Goal: Task Accomplishment & Management: Manage account settings

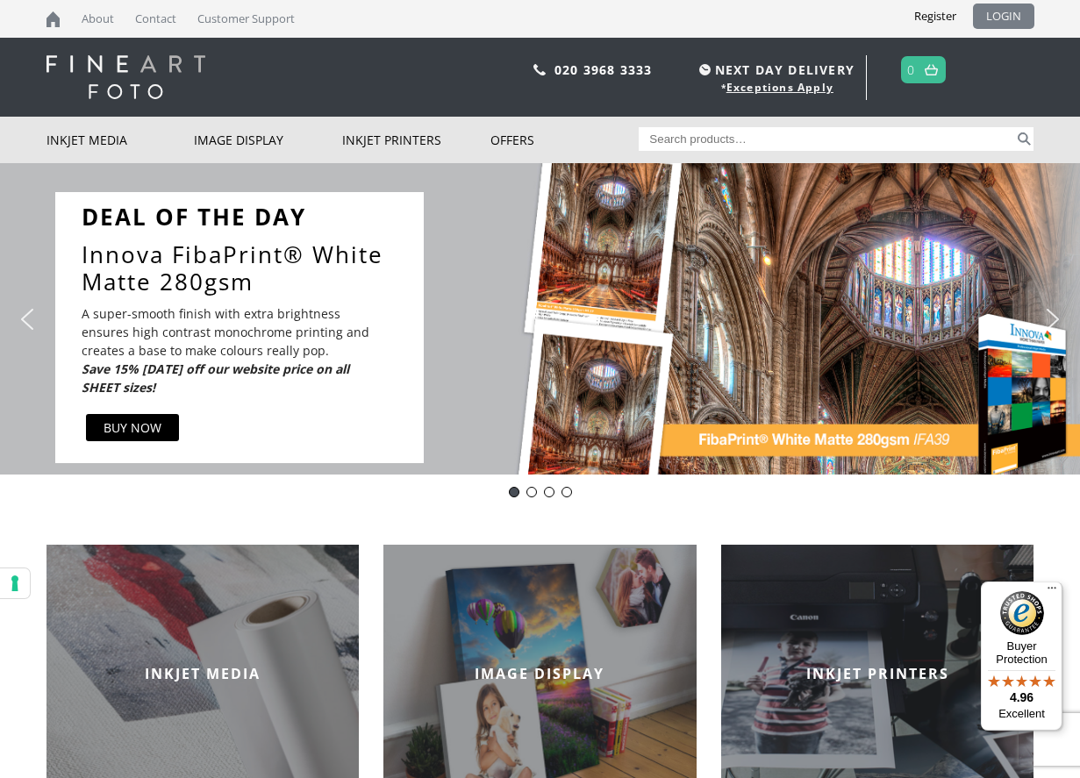
click at [995, 19] on link "LOGIN" at bounding box center [1003, 16] width 61 height 25
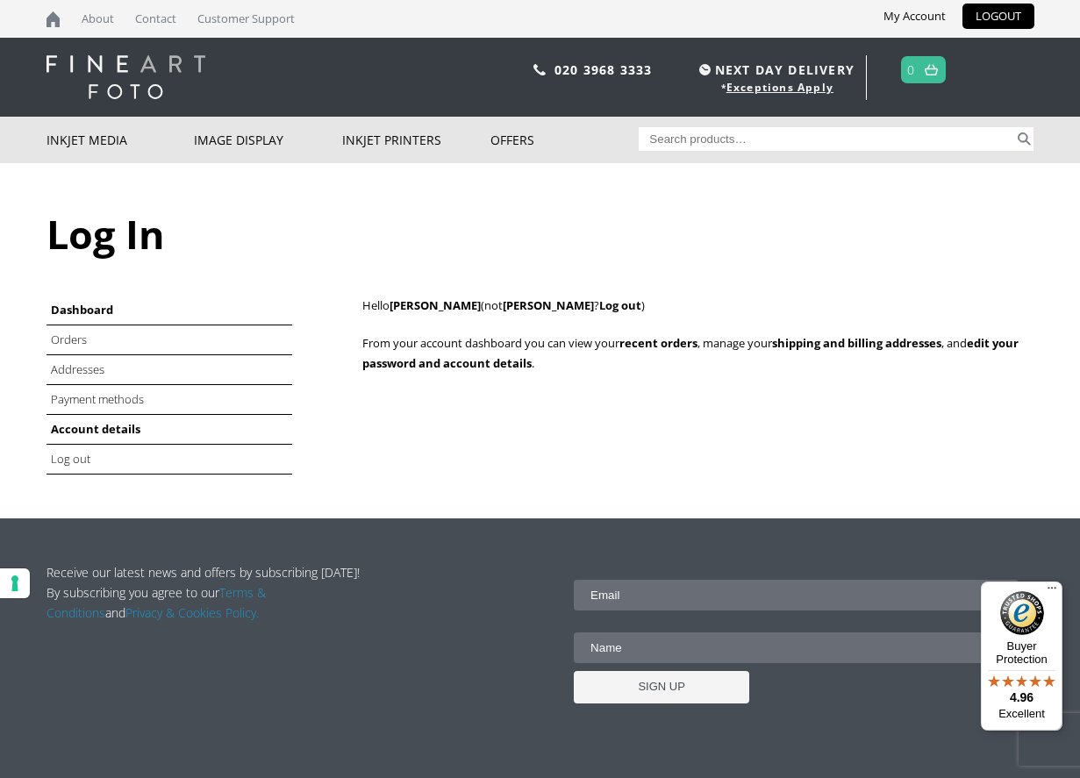
click at [90, 428] on link "Account details" at bounding box center [95, 429] width 89 height 16
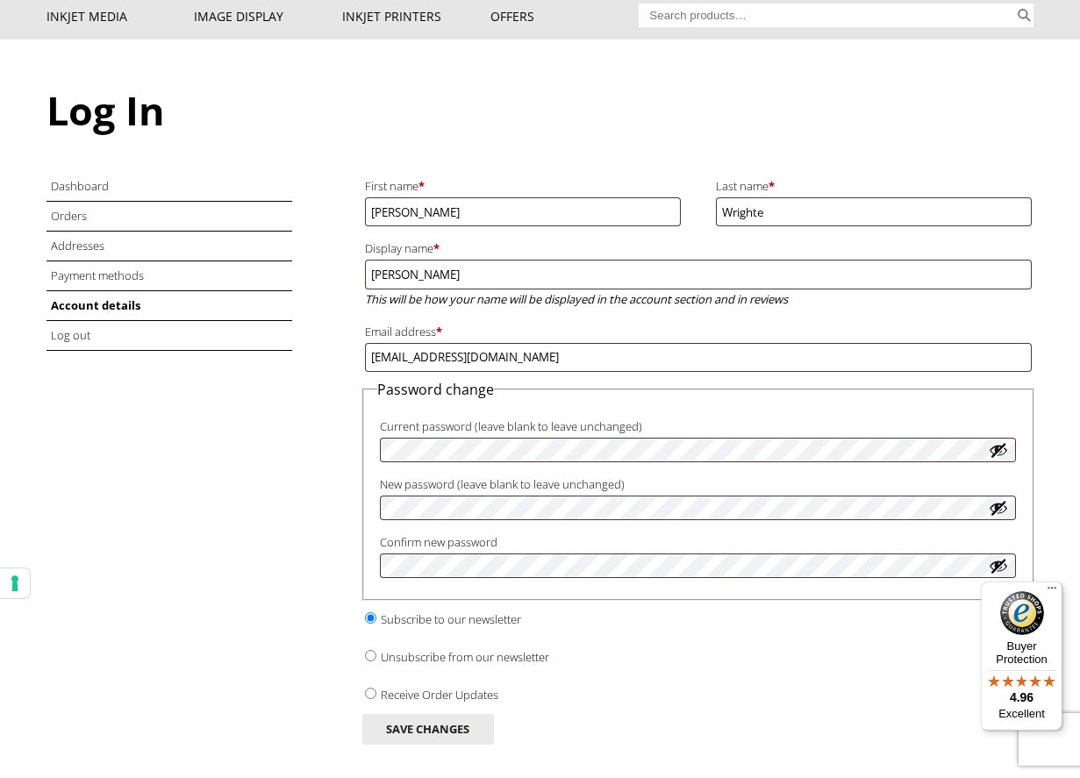
scroll to position [129, 0]
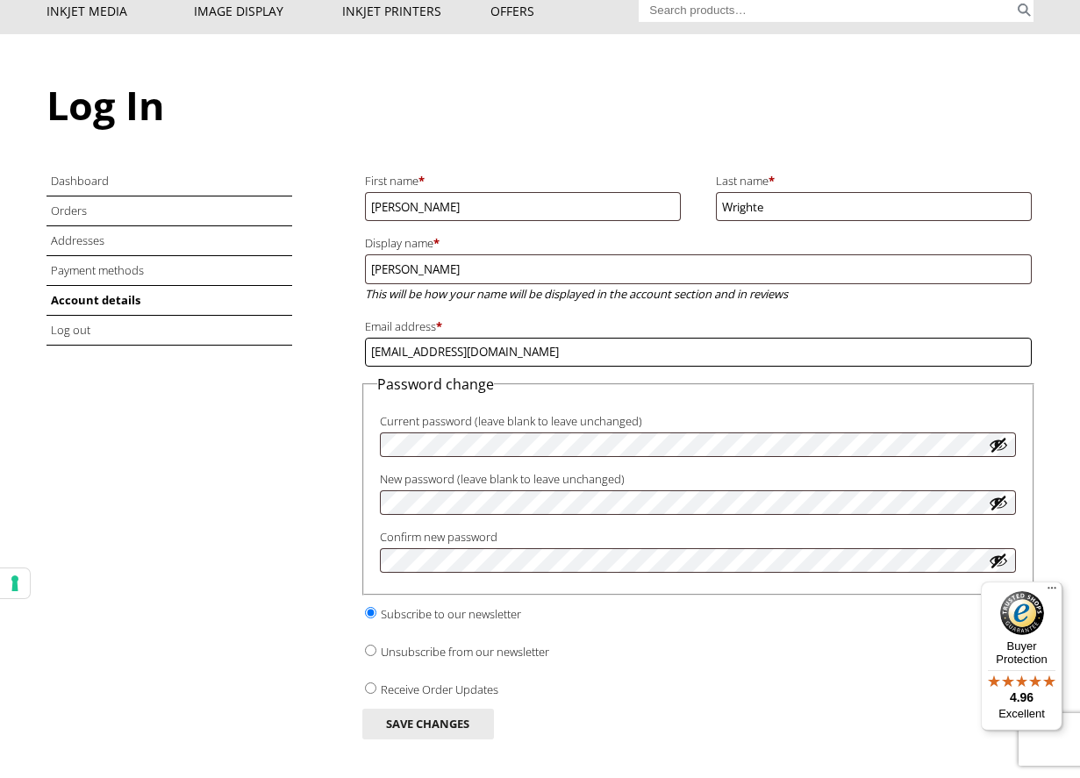
click at [529, 342] on input "[EMAIL_ADDRESS][DOMAIN_NAME]" at bounding box center [698, 352] width 667 height 29
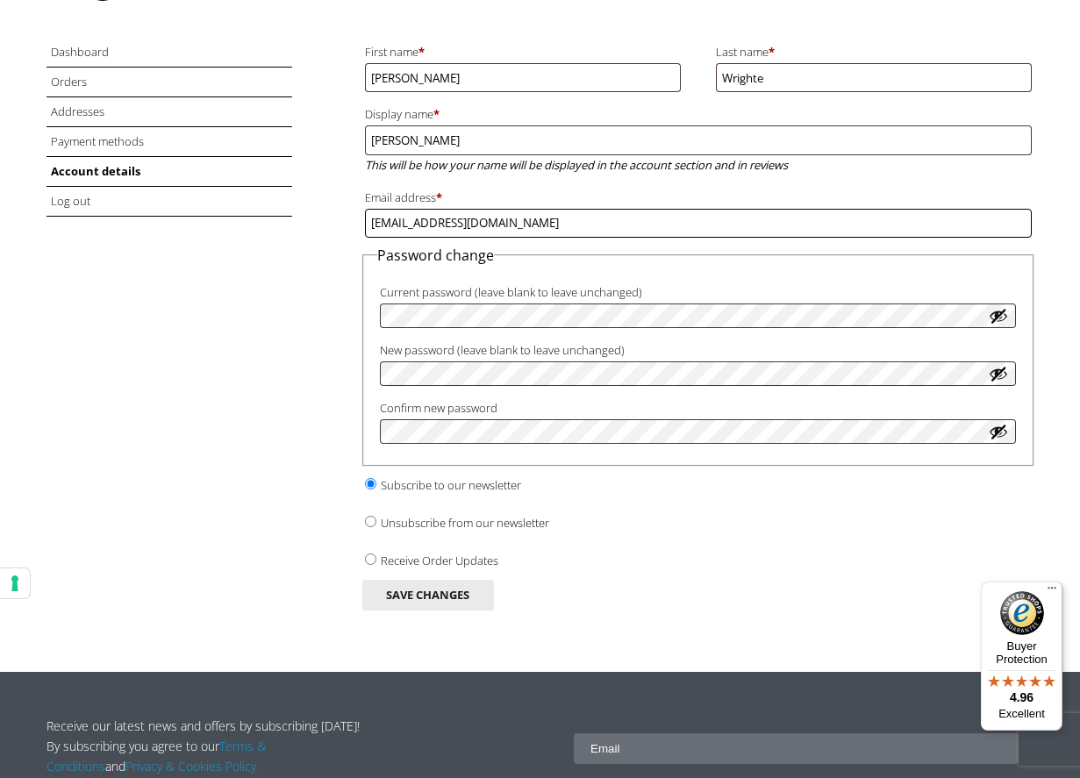
scroll to position [336, 0]
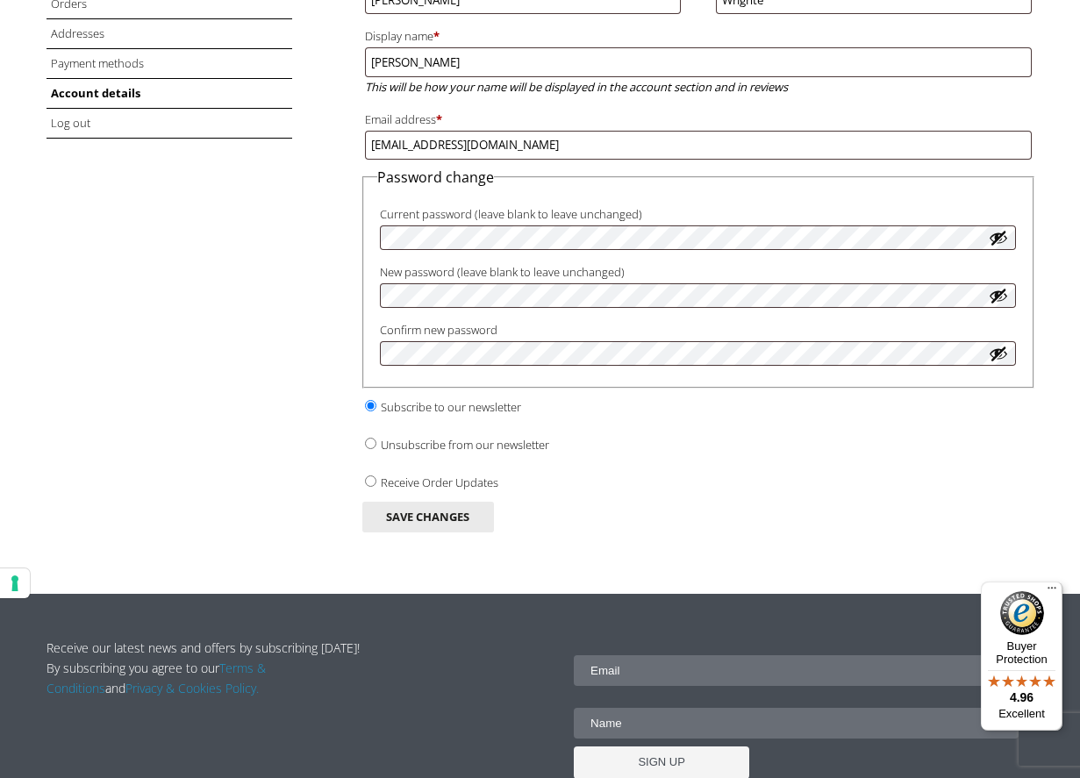
click at [374, 438] on input "Unsubscribe from our newsletter" at bounding box center [370, 443] width 11 height 11
radio input "true"
click at [370, 475] on input "Receive Order Updates" at bounding box center [370, 480] width 11 height 11
radio input "true"
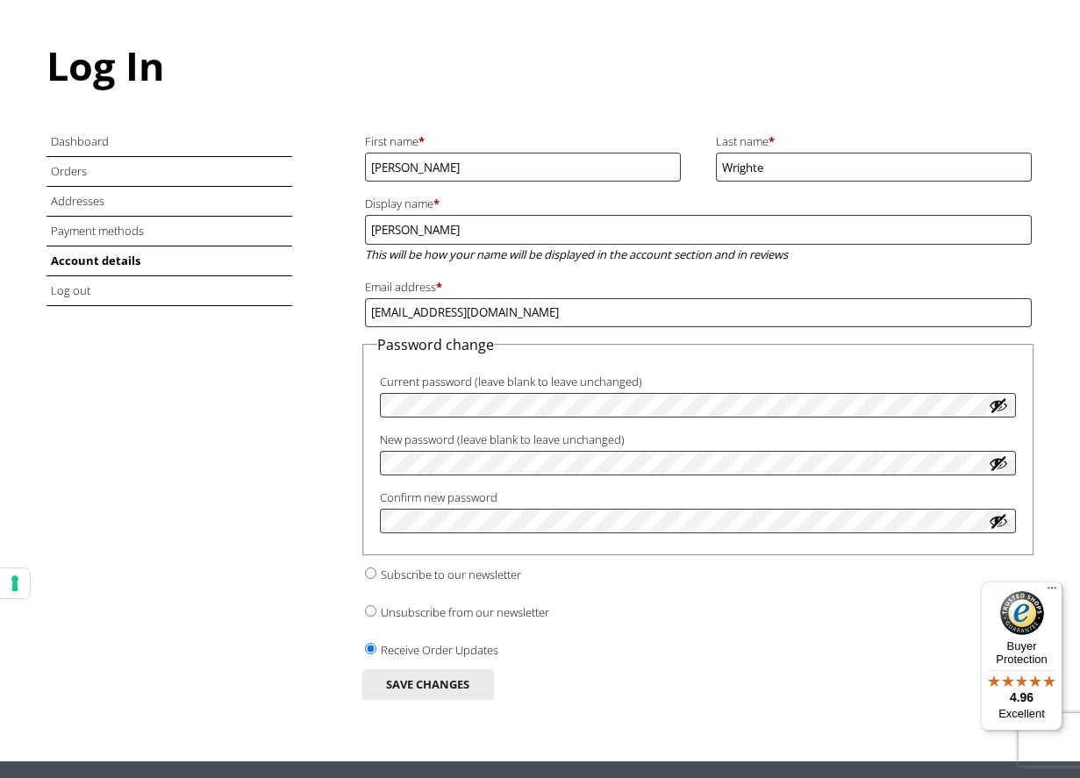
scroll to position [126, 0]
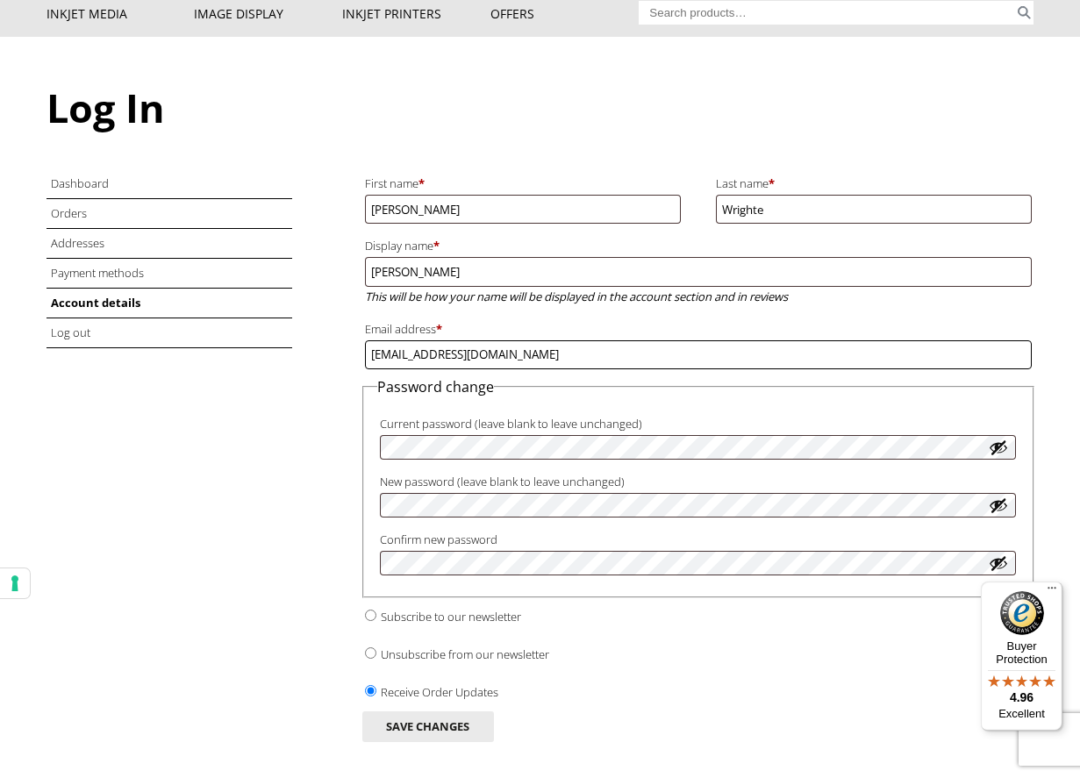
drag, startPoint x: 535, startPoint y: 342, endPoint x: 379, endPoint y: 335, distance: 156.3
click at [379, 340] on input "info@wrightedigital.co.uk" at bounding box center [698, 354] width 667 height 29
paste input "[EMAIL_ADDRESS][DOMAIN_NAME]"
type input "[EMAIL_ADDRESS][DOMAIN_NAME]"
click at [307, 474] on div "Dashboard Orders Addresses Payment methods Account details Log out First name *…" at bounding box center [540, 464] width 988 height 590
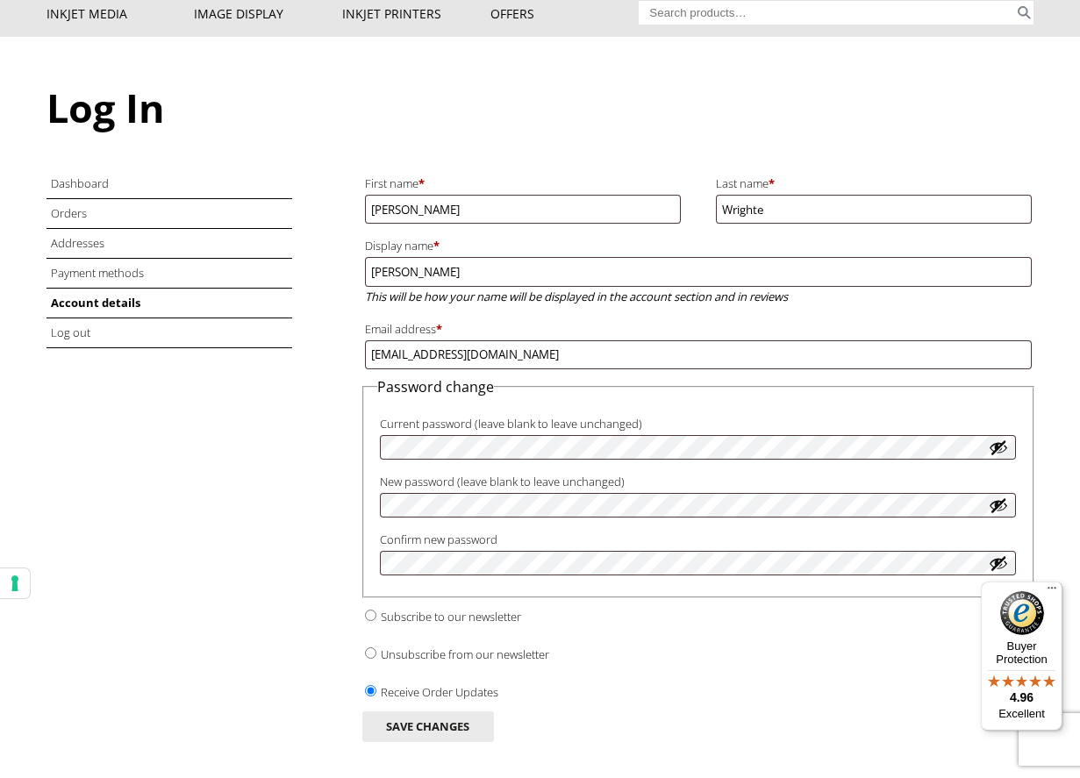
click at [999, 438] on button "Show password" at bounding box center [997, 447] width 19 height 19
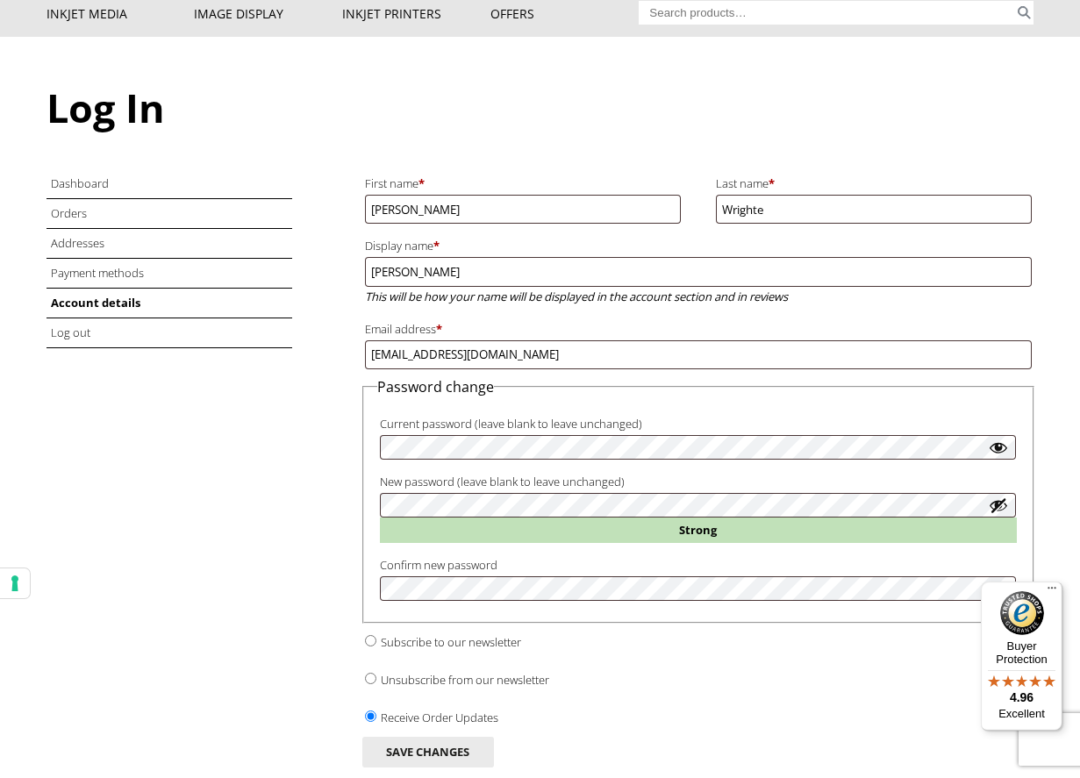
click at [1002, 496] on button "Show password" at bounding box center [997, 505] width 19 height 19
click at [1001, 496] on button "Hide password" at bounding box center [997, 505] width 19 height 19
click at [1001, 496] on button "Show password" at bounding box center [997, 505] width 19 height 19
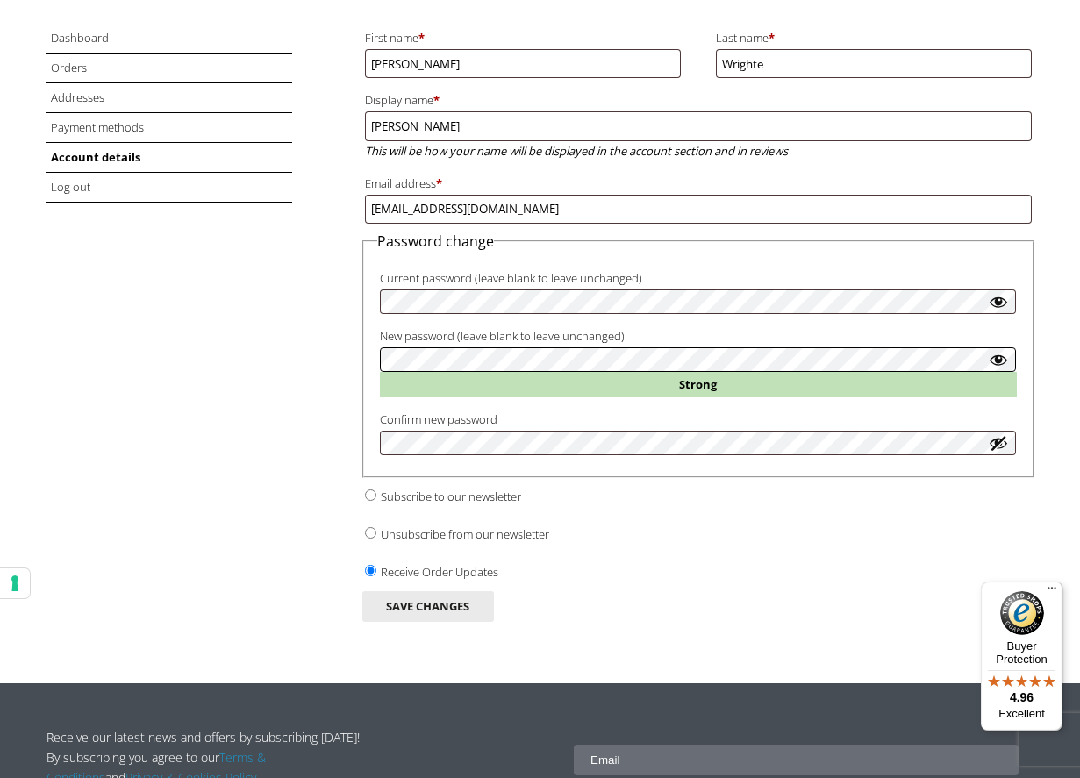
scroll to position [273, 0]
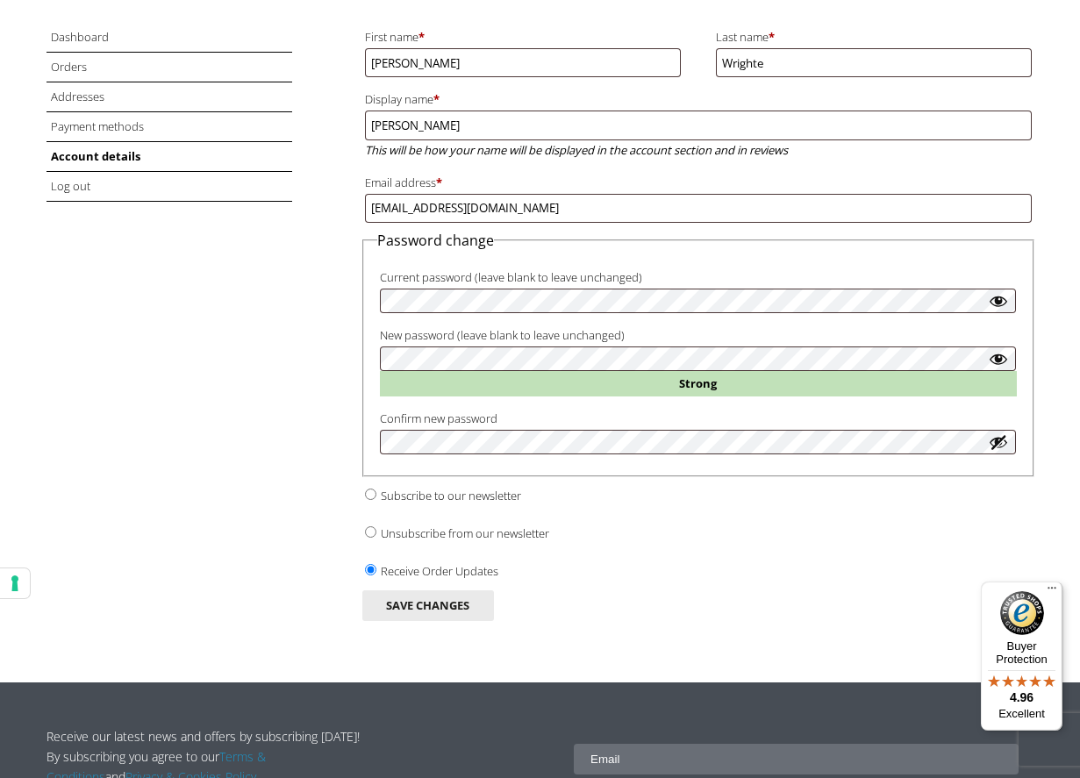
click at [1002, 432] on button "Show password" at bounding box center [997, 441] width 19 height 19
click at [569, 555] on label "Receive Order Updates" at bounding box center [698, 568] width 667 height 27
click at [376, 564] on input "Receive Order Updates" at bounding box center [370, 569] width 11 height 11
click at [362, 423] on fieldset "Password change Current password (leave blank to leave unchanged) New password …" at bounding box center [698, 354] width 672 height 246
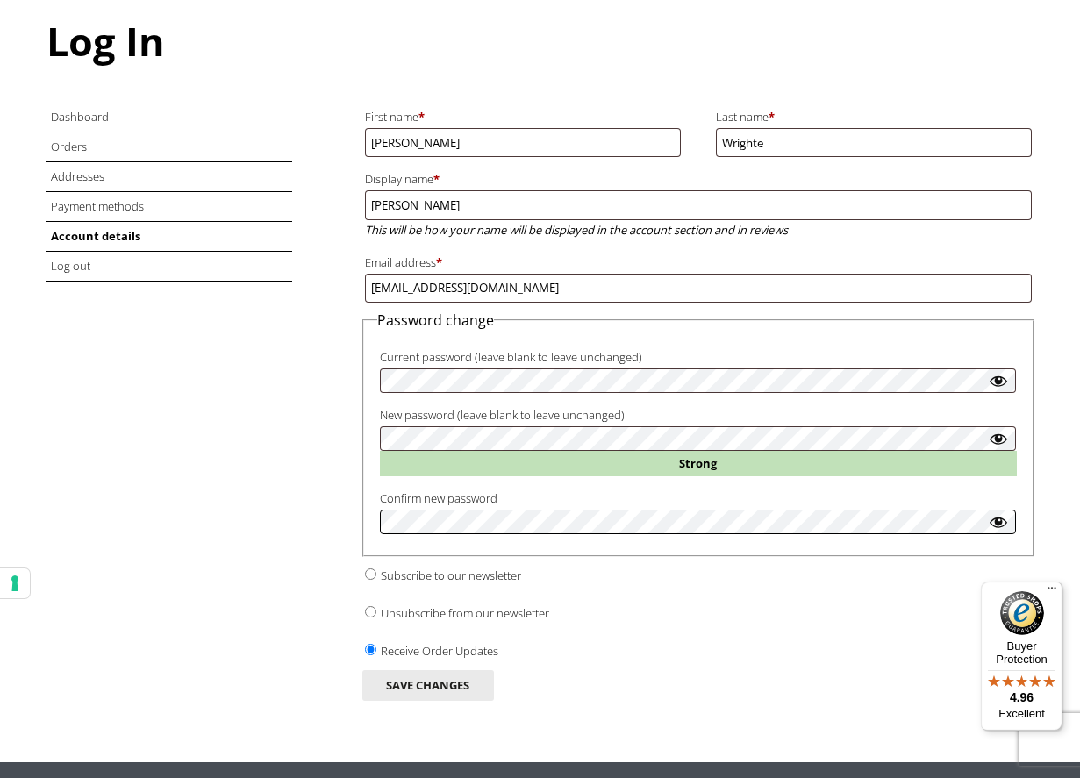
scroll to position [195, 0]
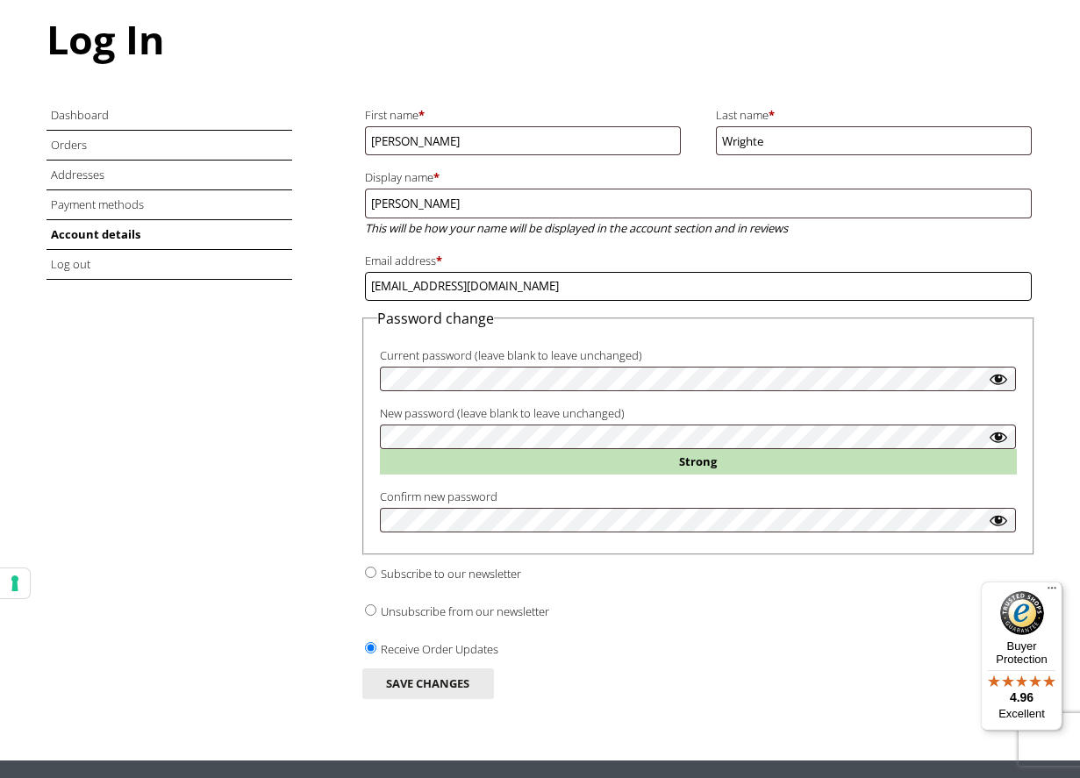
click at [518, 279] on input "artformzuk@gmail.com" at bounding box center [698, 286] width 667 height 29
drag, startPoint x: 517, startPoint y: 275, endPoint x: 329, endPoint y: 263, distance: 188.0
click at [327, 264] on div "Dashboard Orders Addresses Payment methods Account details Log out First name *…" at bounding box center [540, 409] width 988 height 616
click at [374, 498] on fieldset "Password change Current password (leave blank to leave unchanged) New password …" at bounding box center [698, 432] width 672 height 246
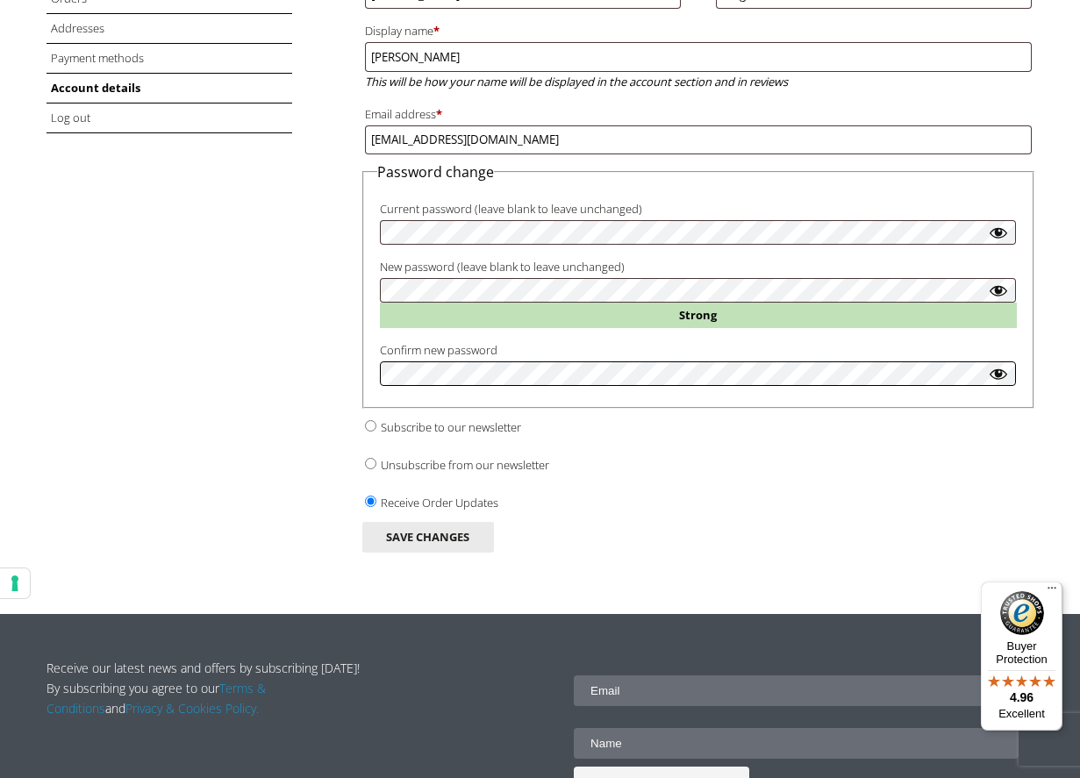
scroll to position [404, 0]
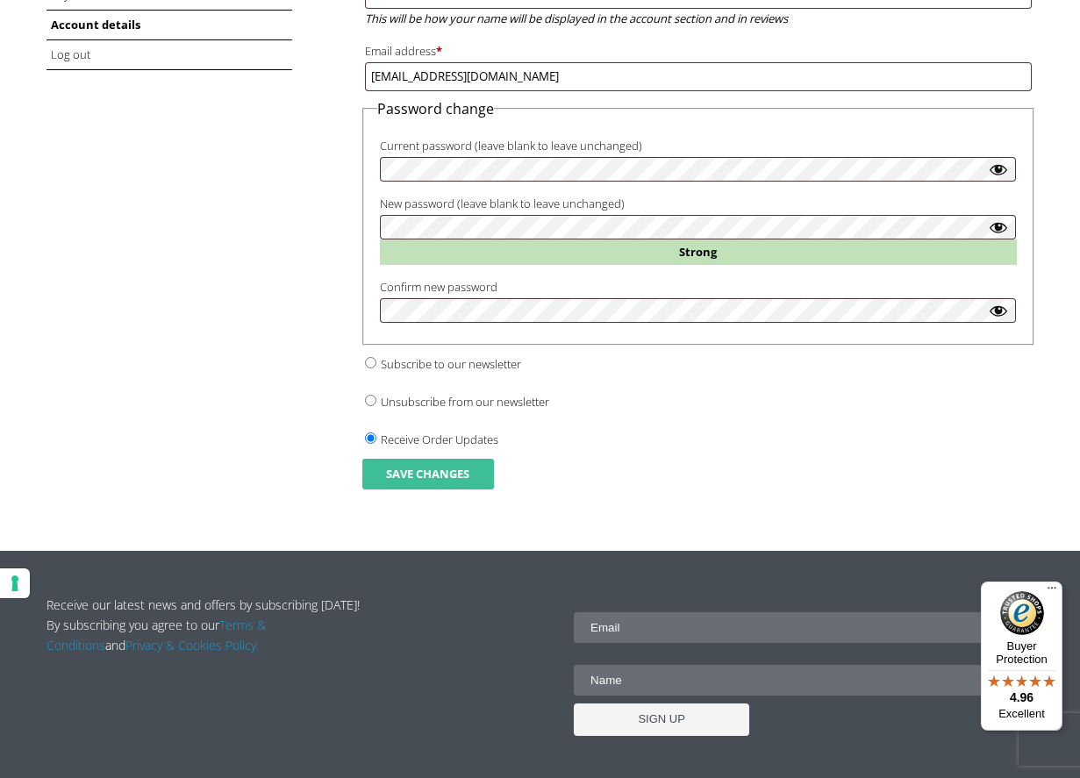
click at [433, 459] on button "Save changes" at bounding box center [428, 474] width 132 height 31
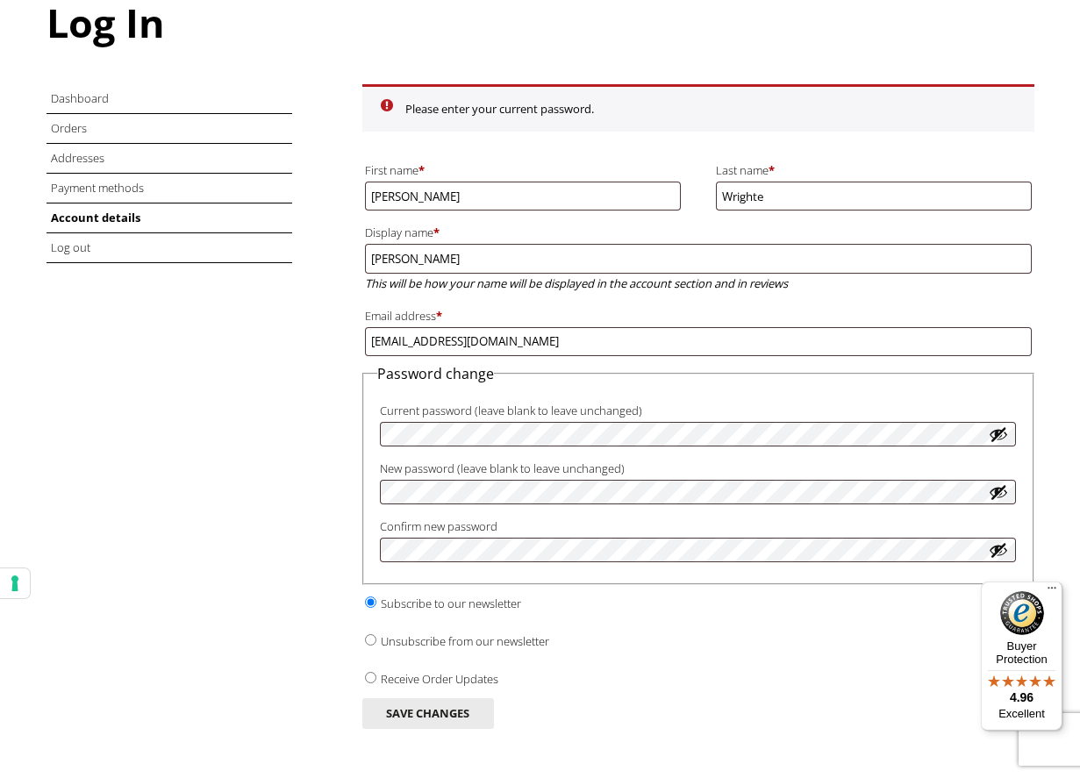
scroll to position [213, 0]
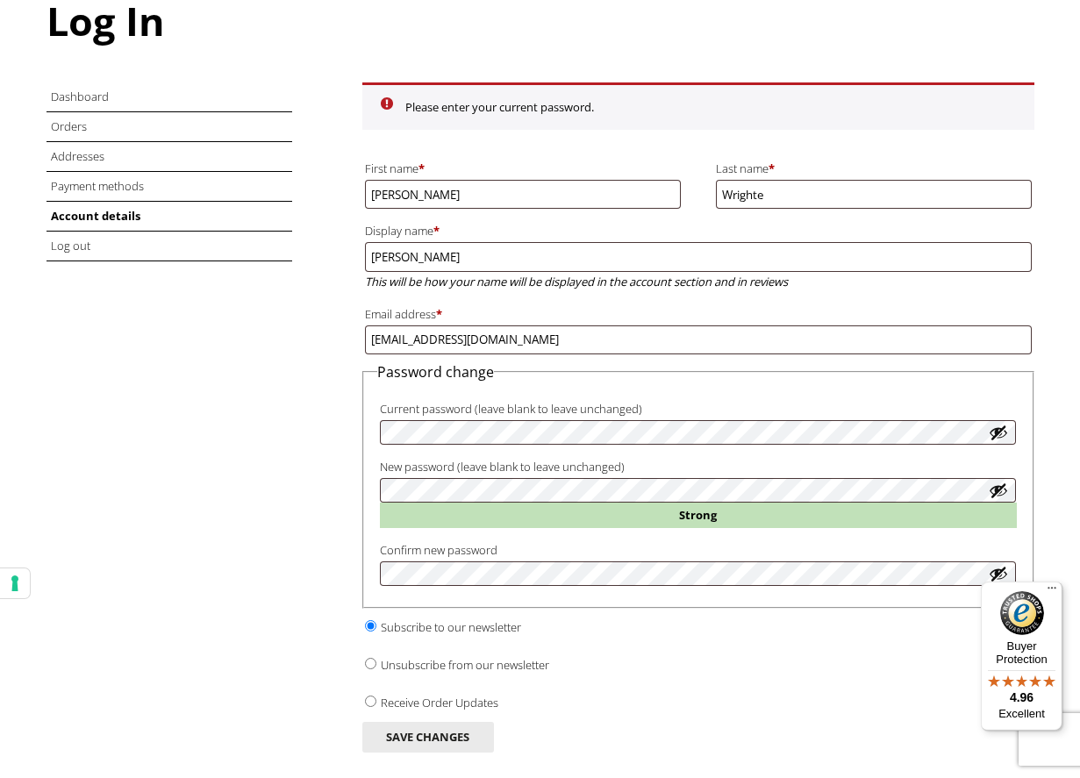
click at [520, 538] on label "Confirm new password" at bounding box center [698, 549] width 637 height 23
click at [502, 332] on input "info@wrightedigital.co.uk" at bounding box center [698, 339] width 667 height 29
drag, startPoint x: 446, startPoint y: 332, endPoint x: 351, endPoint y: 319, distance: 96.4
click at [346, 321] on div "Dashboard Orders Addresses Payment methods Account details Log out Please enter…" at bounding box center [540, 426] width 988 height 688
paste input "artformzuk@gmail.com"
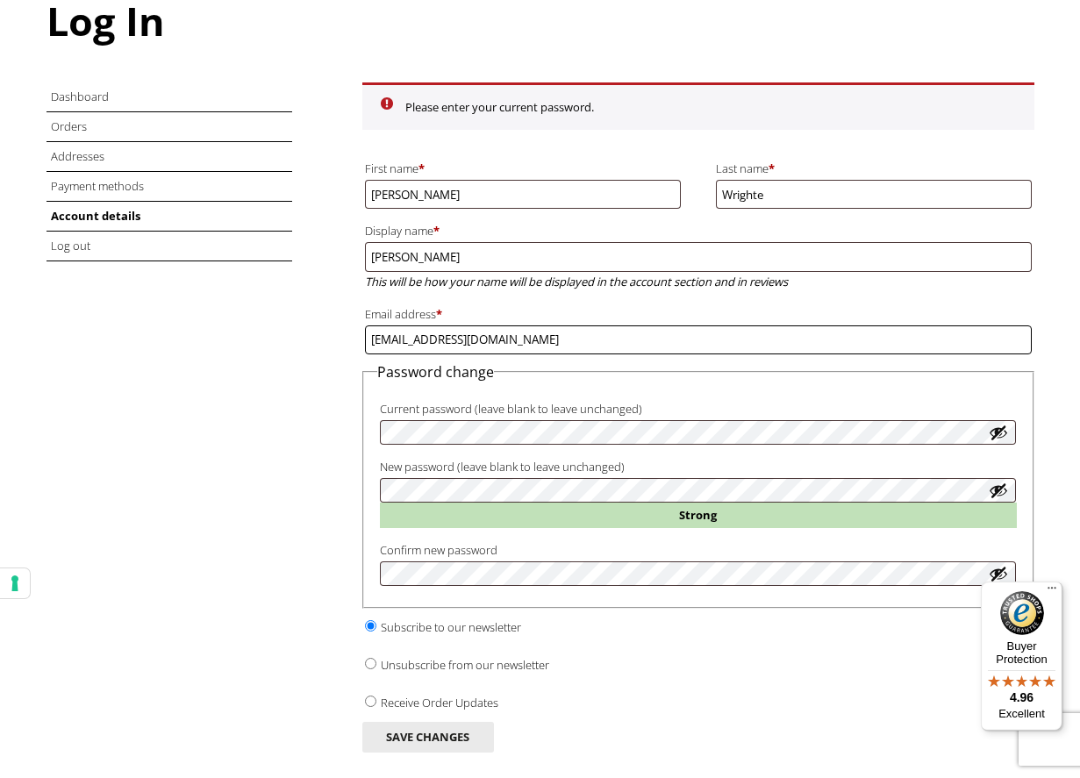
type input "artformzuk@gmail.com"
click at [241, 431] on div "Dashboard Orders Addresses Payment methods Account details Log out Please enter…" at bounding box center [540, 426] width 988 height 688
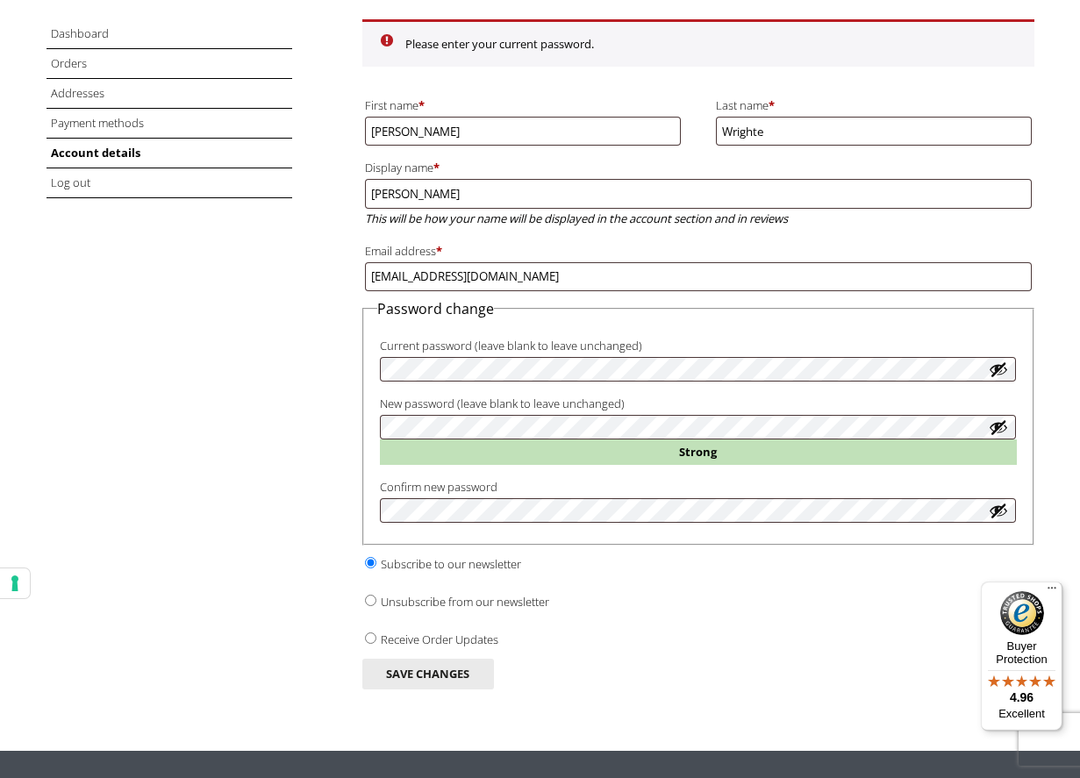
scroll to position [287, 0]
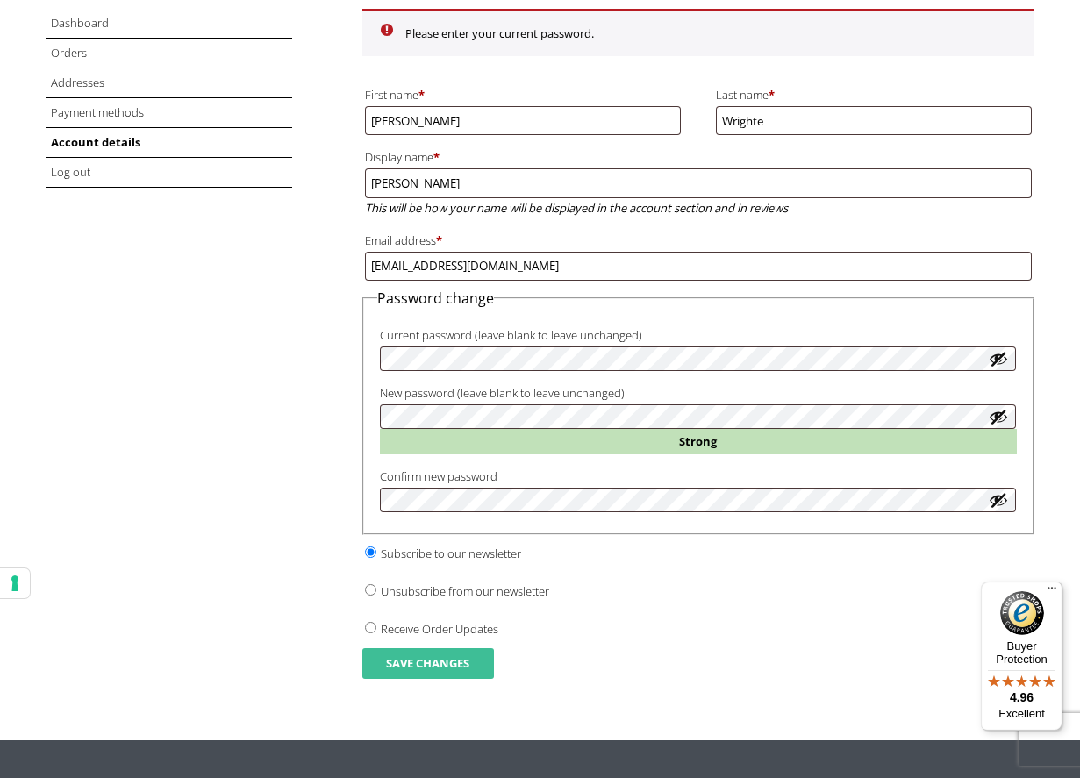
click at [422, 648] on button "Save changes" at bounding box center [428, 663] width 132 height 31
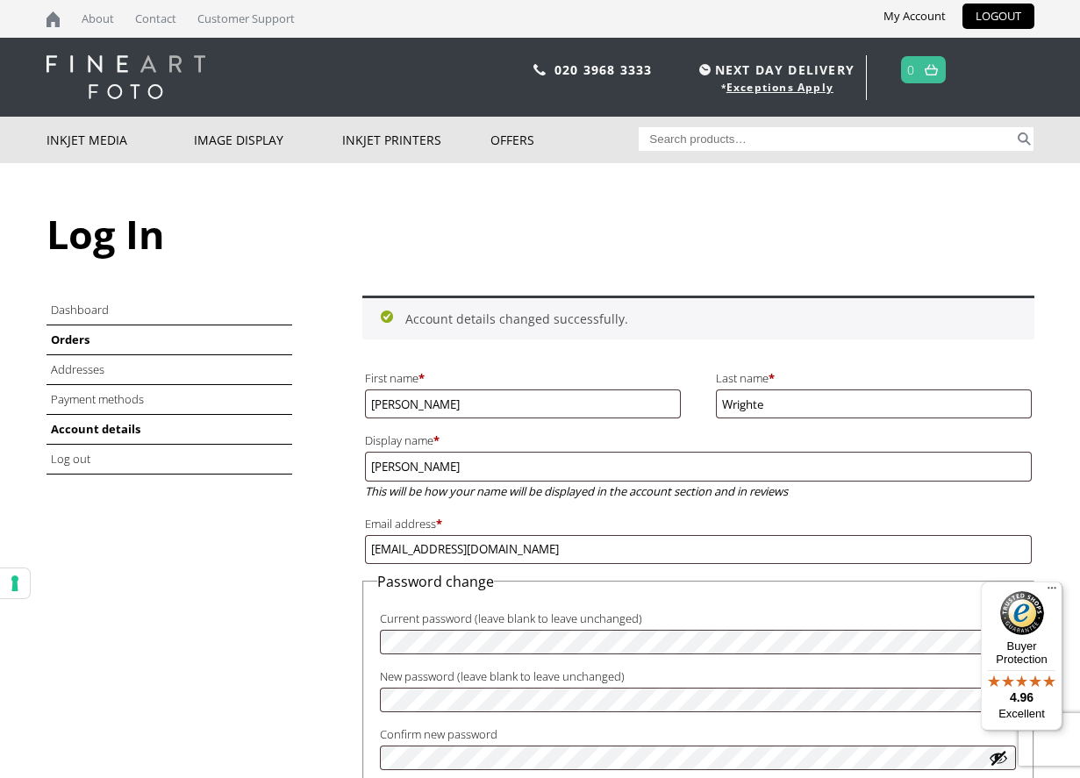
click at [78, 339] on link "Orders" at bounding box center [70, 340] width 39 height 16
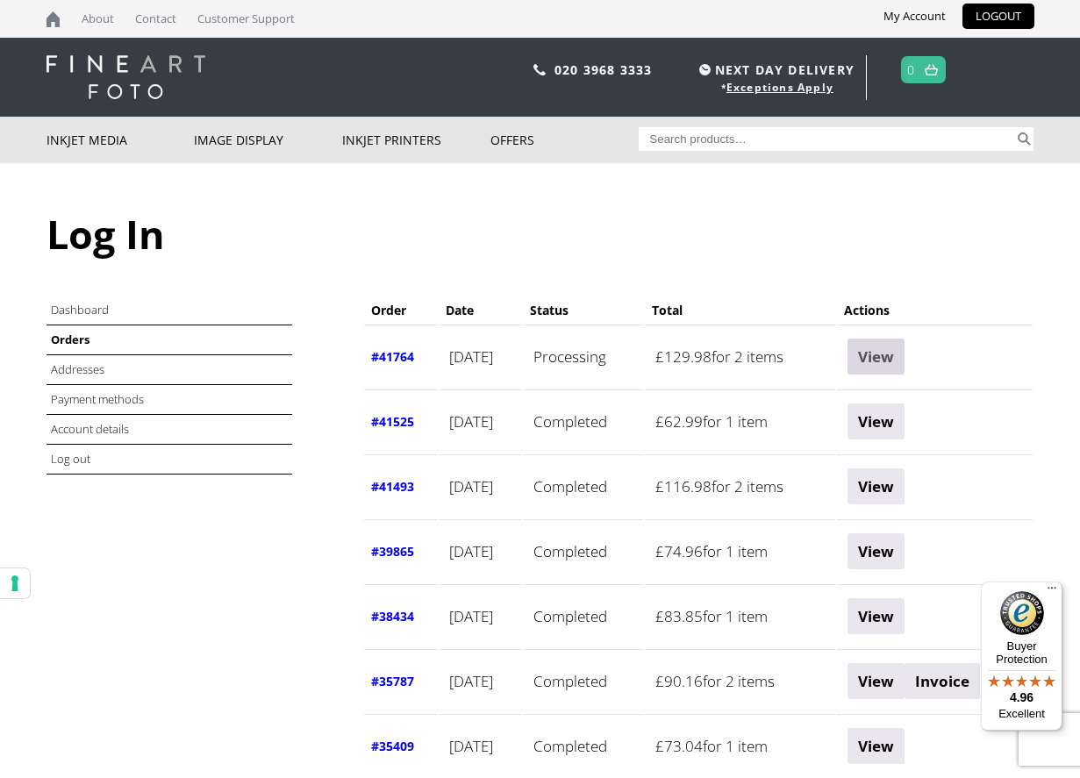
click at [902, 357] on link "View" at bounding box center [875, 357] width 57 height 36
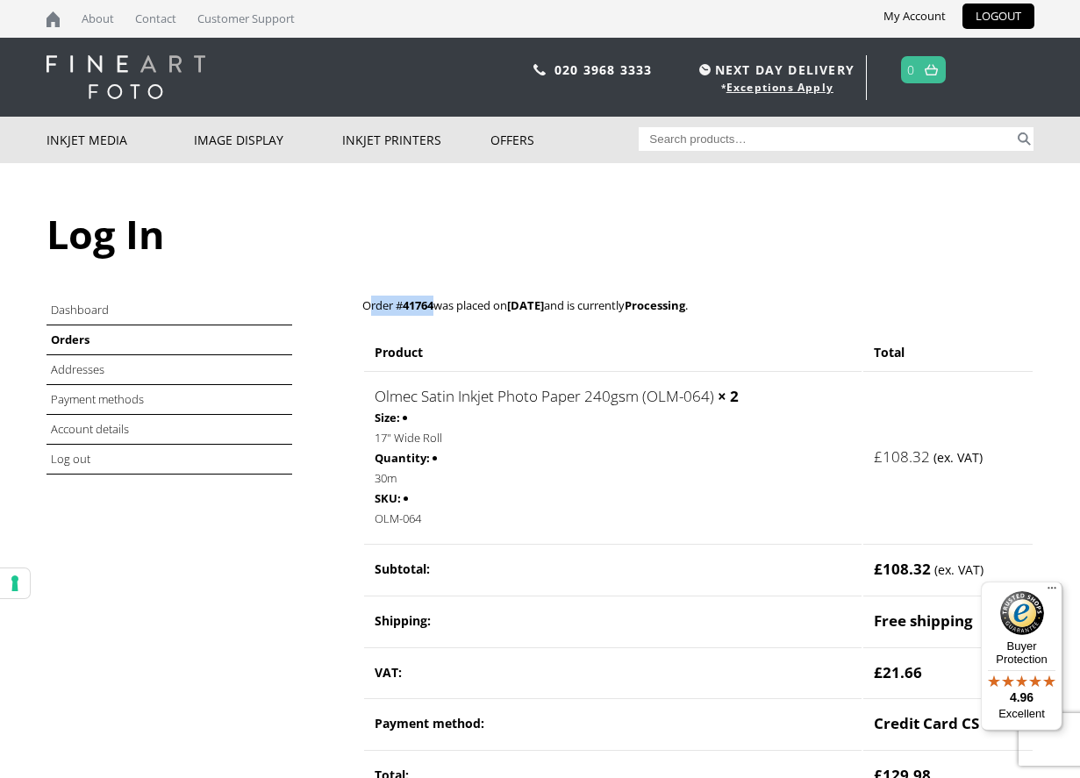
copy p "Order # 41764"
drag, startPoint x: 355, startPoint y: 305, endPoint x: 436, endPoint y: 307, distance: 80.7
click at [436, 307] on div "Dashboard Orders Addresses Payment methods Account details Log out Order # 4176…" at bounding box center [540, 662] width 988 height 732
